Goal: Check status: Check status

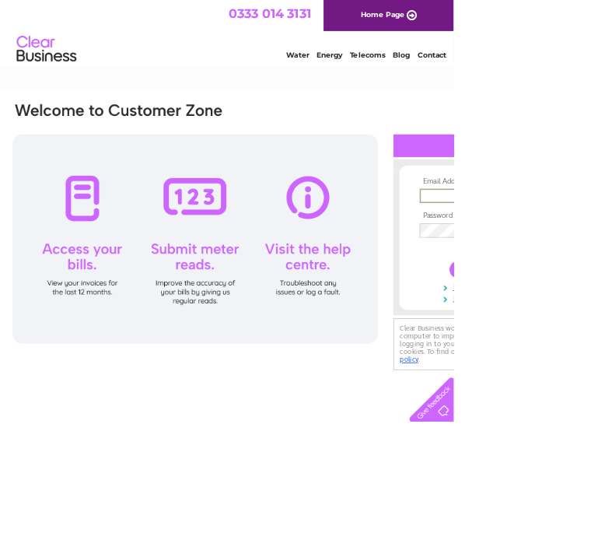
type input "moorline@hotmail.co.uk"
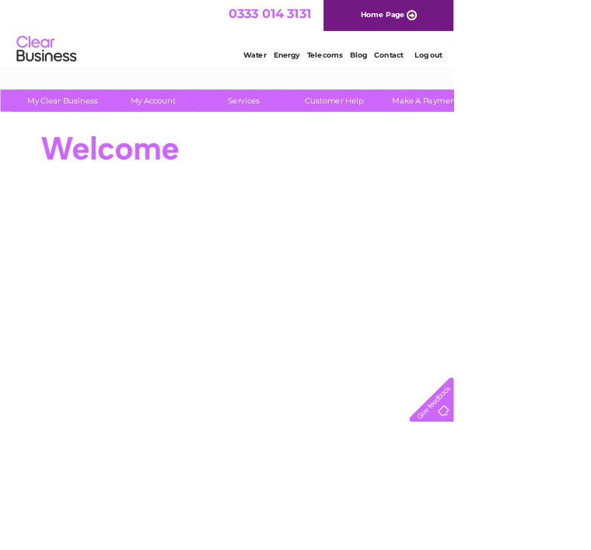
click at [433, 78] on link "Telecoms" at bounding box center [423, 72] width 47 height 12
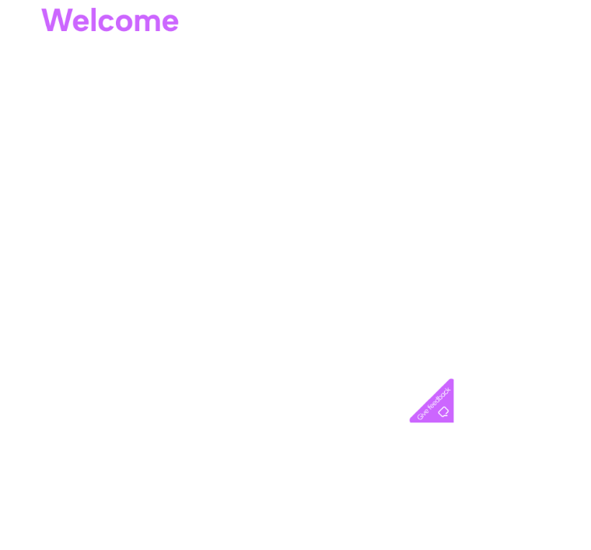
click at [252, 544] on div "Account number 430824 MY LIVE SERVICES Telecoms Broadband Mobile Water Electric…" at bounding box center [385, 267] width 770 height 578
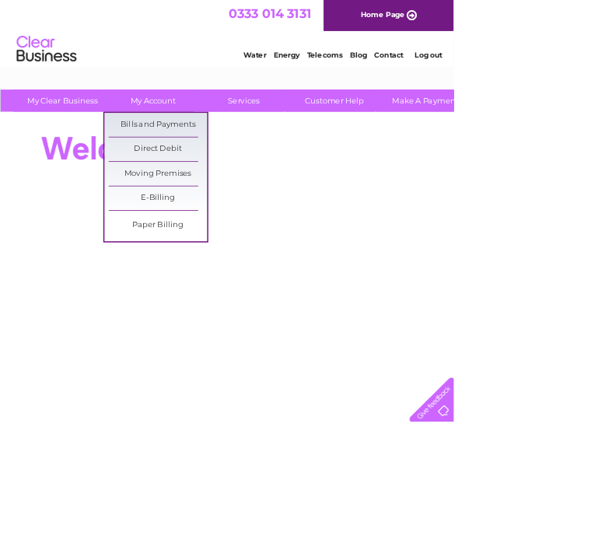
click at [225, 166] on link "Bills and Payments" at bounding box center [205, 162] width 128 height 31
